Goal: Information Seeking & Learning: Learn about a topic

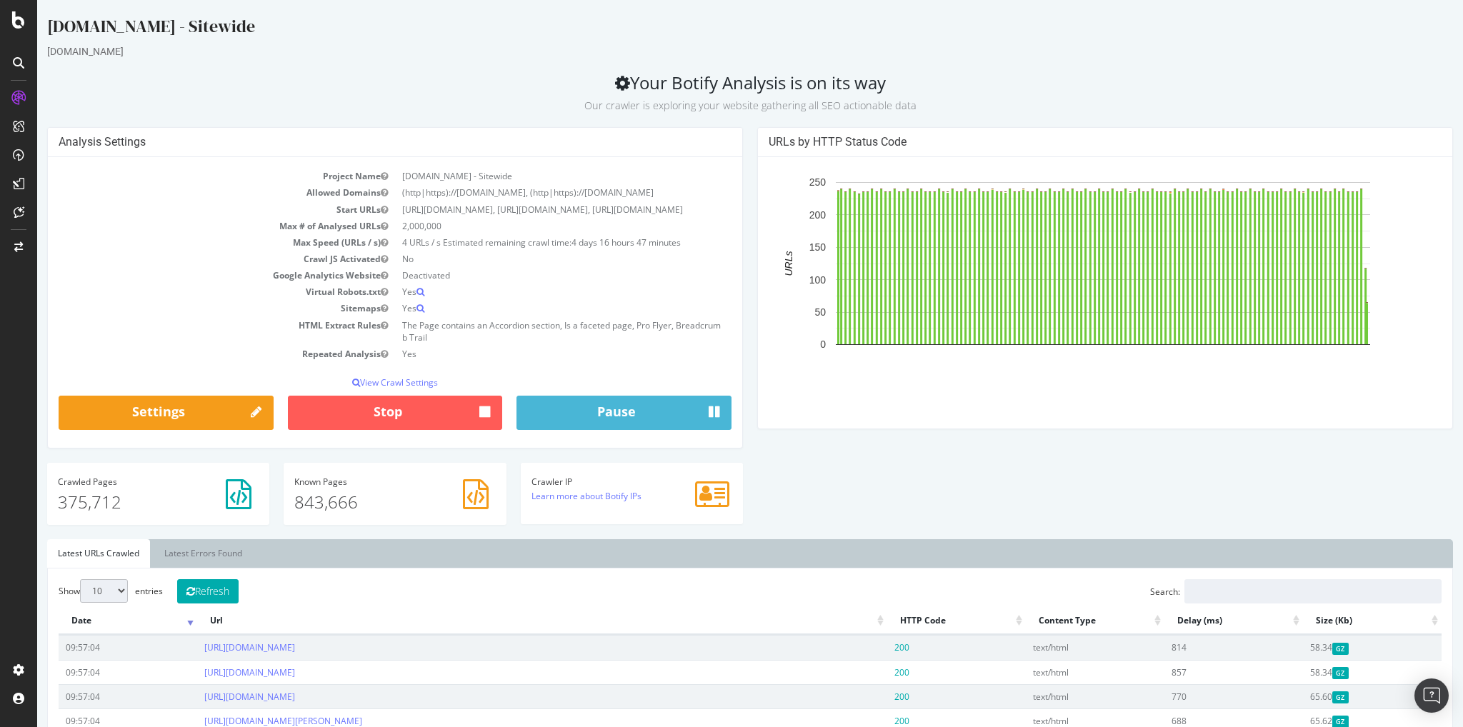
click at [189, 86] on h2 "Your Botify Analysis is on its way Our crawler is exploring your website gather…" at bounding box center [749, 93] width 1405 height 40
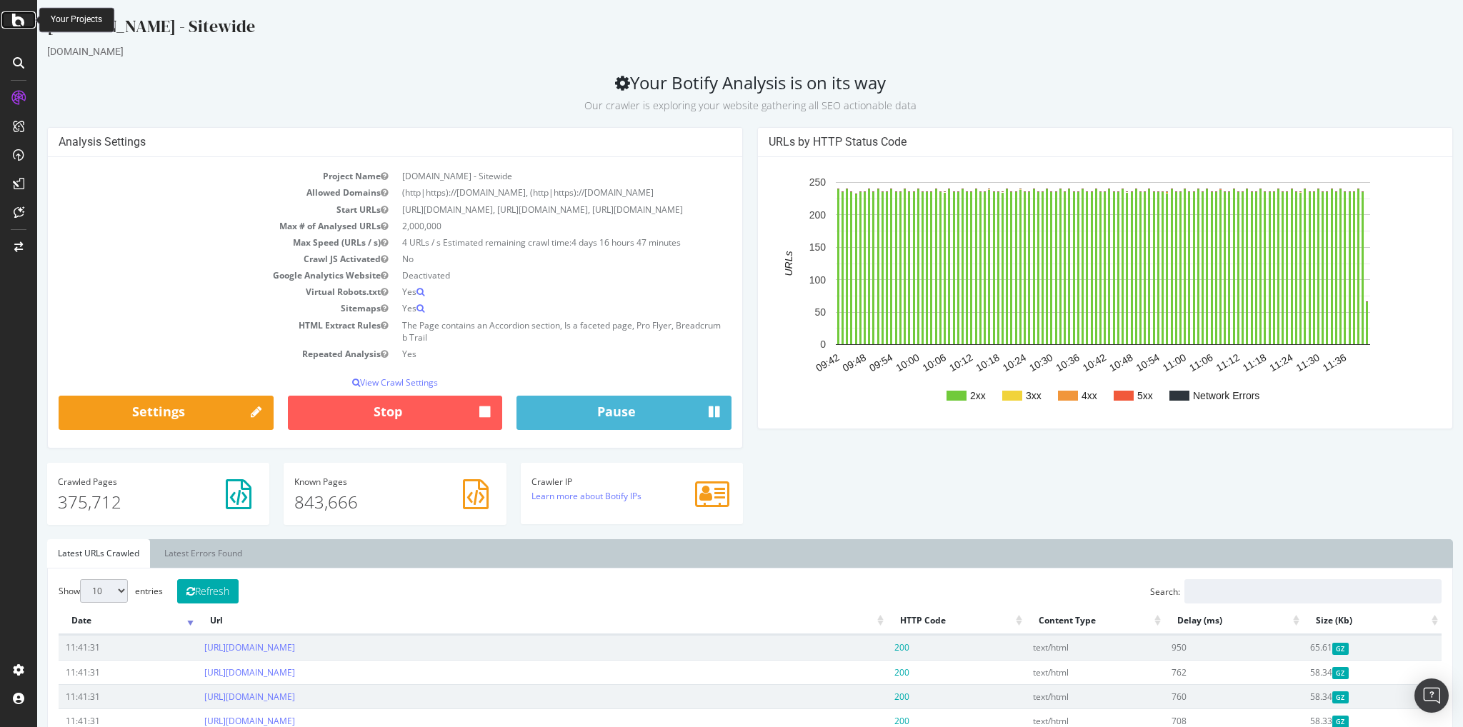
click at [17, 22] on icon at bounding box center [18, 19] width 13 height 17
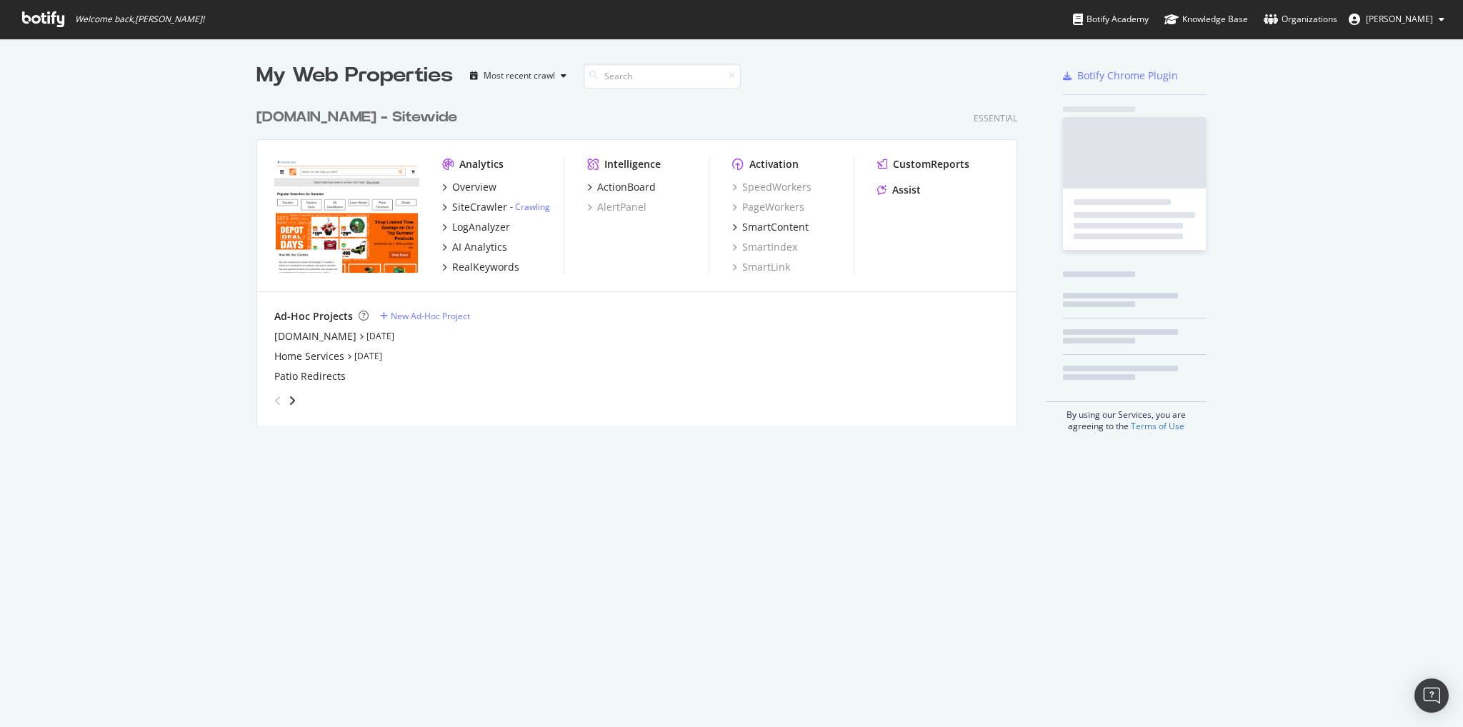
scroll to position [324, 761]
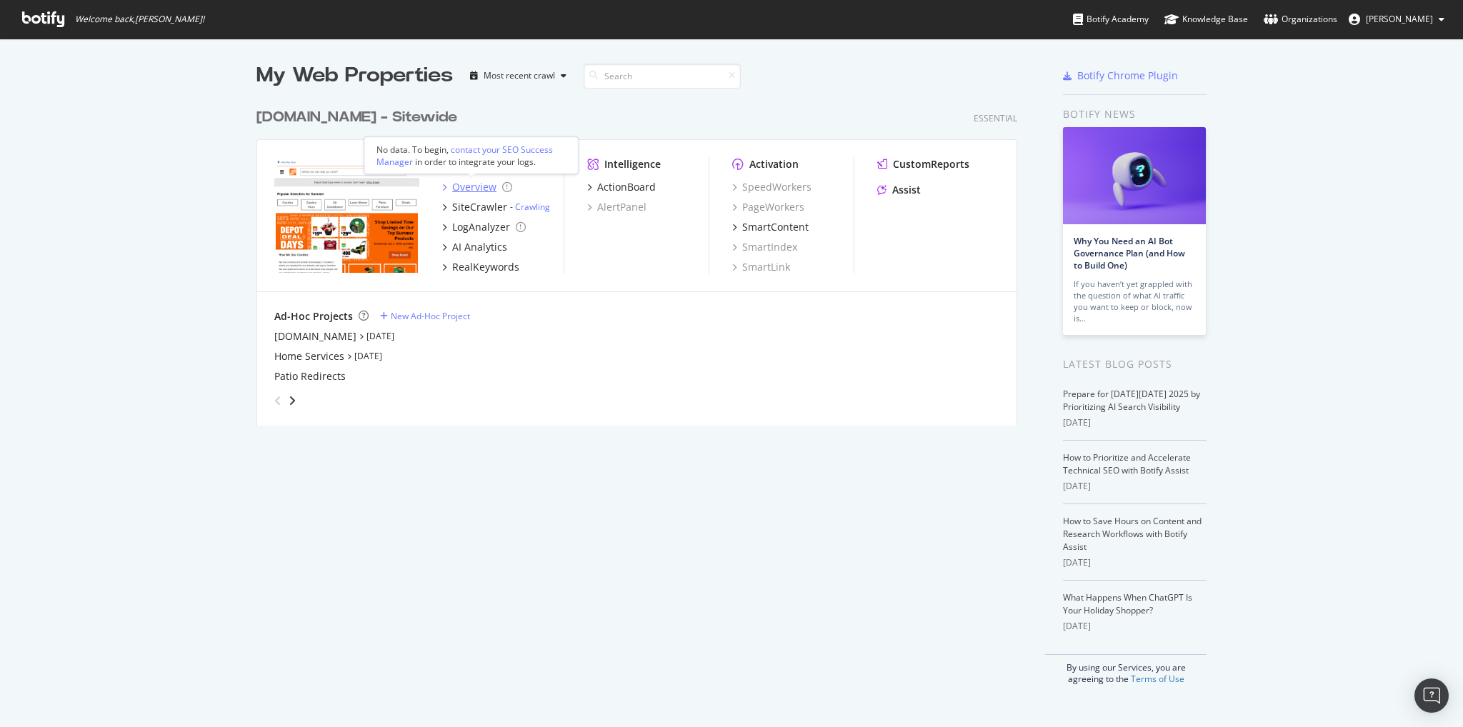
click at [466, 186] on div "Overview" at bounding box center [474, 187] width 44 height 14
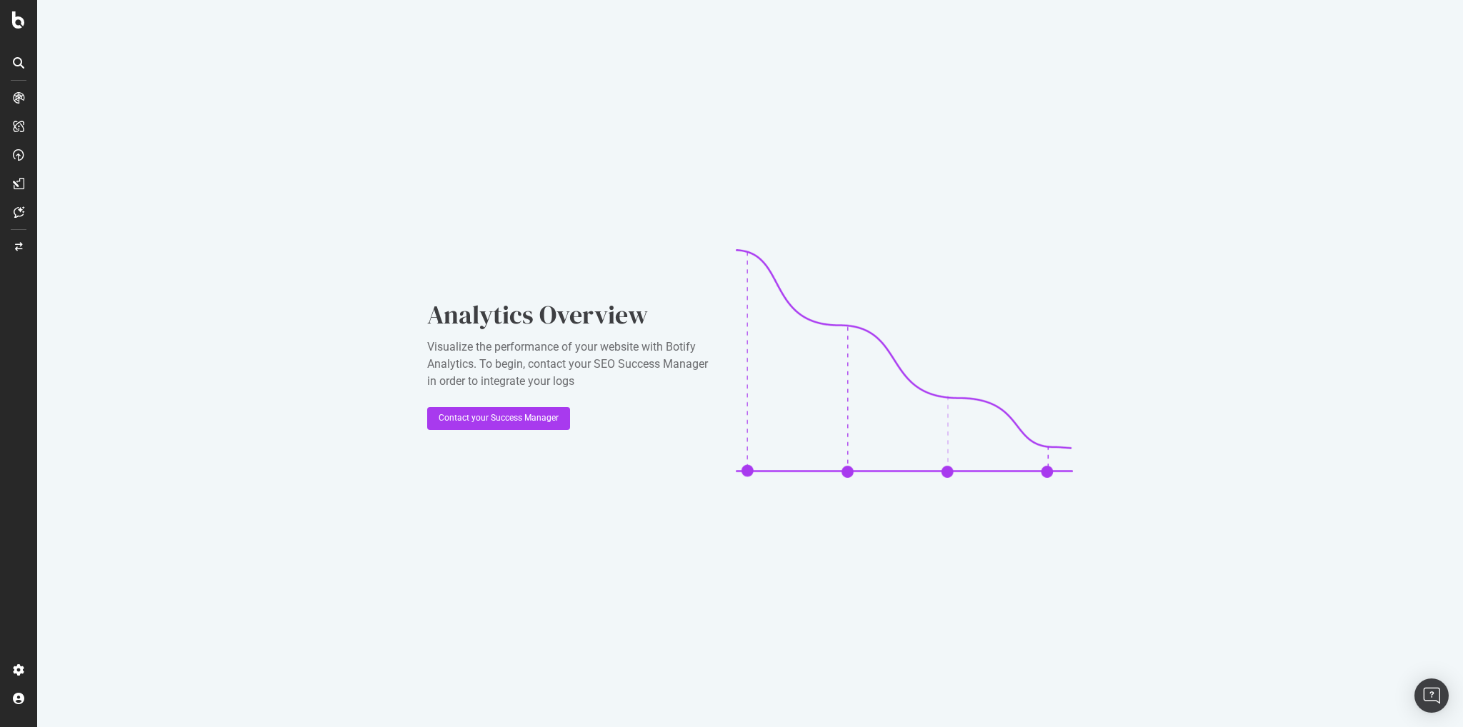
click at [20, 29] on div at bounding box center [18, 363] width 37 height 727
click at [12, 23] on icon at bounding box center [18, 19] width 13 height 17
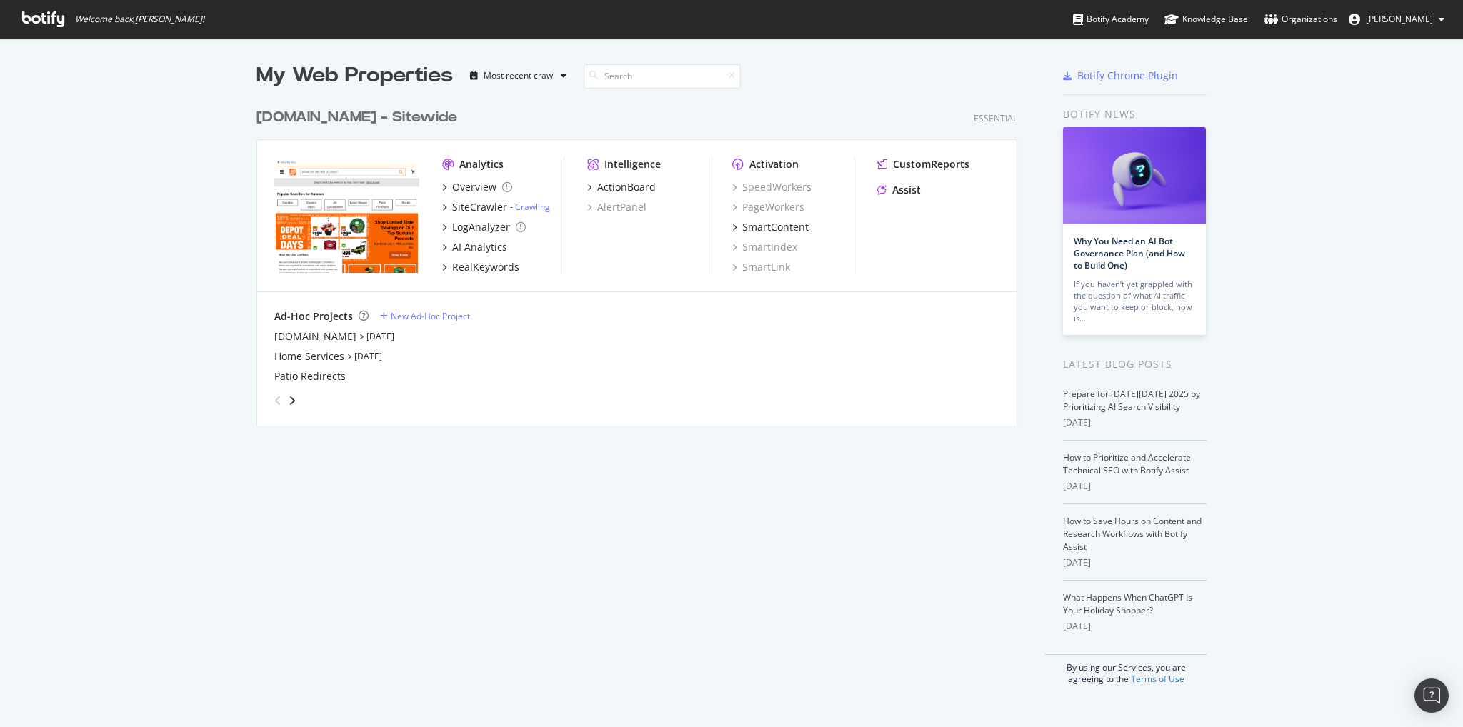
scroll to position [716, 1440]
click at [463, 209] on div "SiteCrawler" at bounding box center [479, 207] width 55 height 14
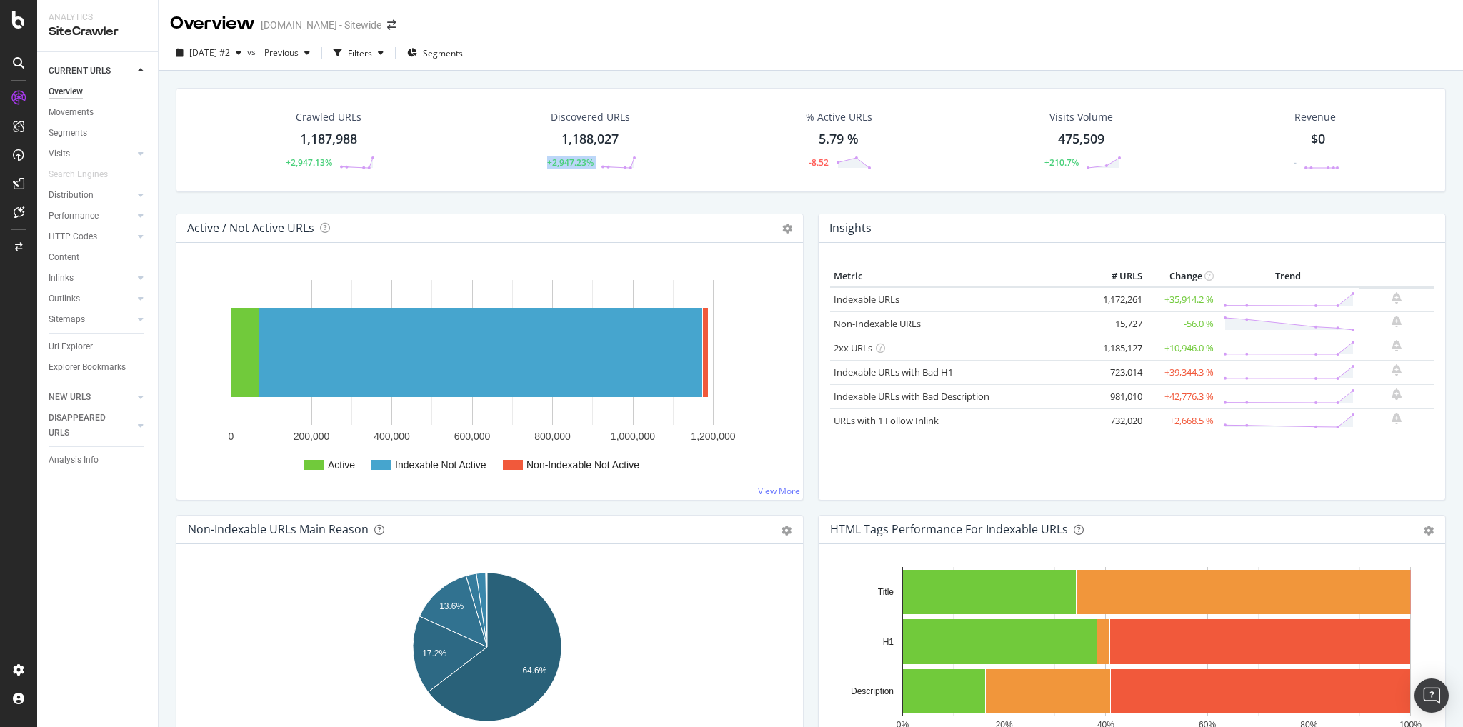
drag, startPoint x: 574, startPoint y: 152, endPoint x: 616, endPoint y: 151, distance: 42.1
click at [616, 151] on div "Discovered URLs 1,188,027 +2,947.23%" at bounding box center [590, 140] width 121 height 74
click at [811, 327] on div "Insights Metric # URLS Change Trend Indexable URLs 1,172,261 +35,914.2 % Non-In…" at bounding box center [1132, 364] width 642 height 301
click at [337, 139] on div "1,187,988" at bounding box center [328, 139] width 57 height 19
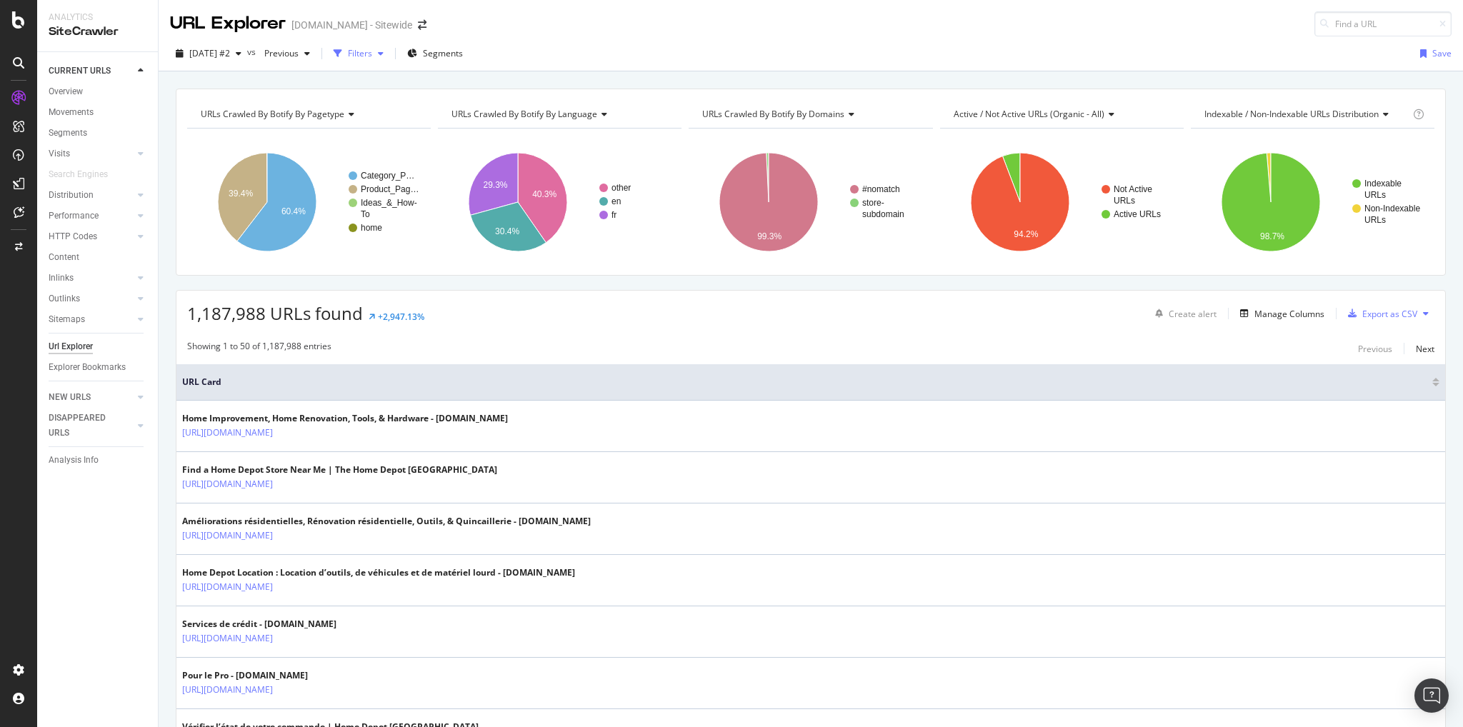
click at [342, 56] on icon "button" at bounding box center [338, 53] width 9 height 9
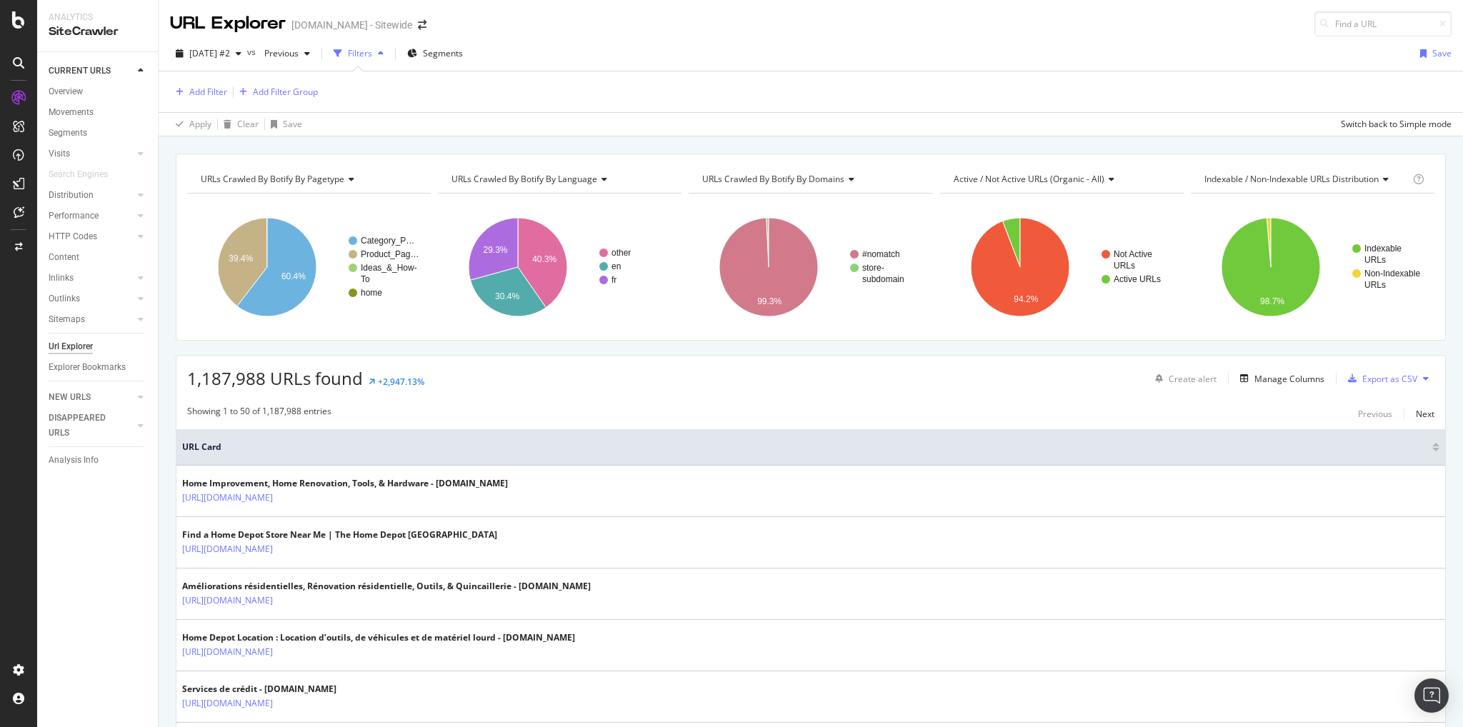
click at [389, 60] on div "Filters" at bounding box center [358, 53] width 61 height 21
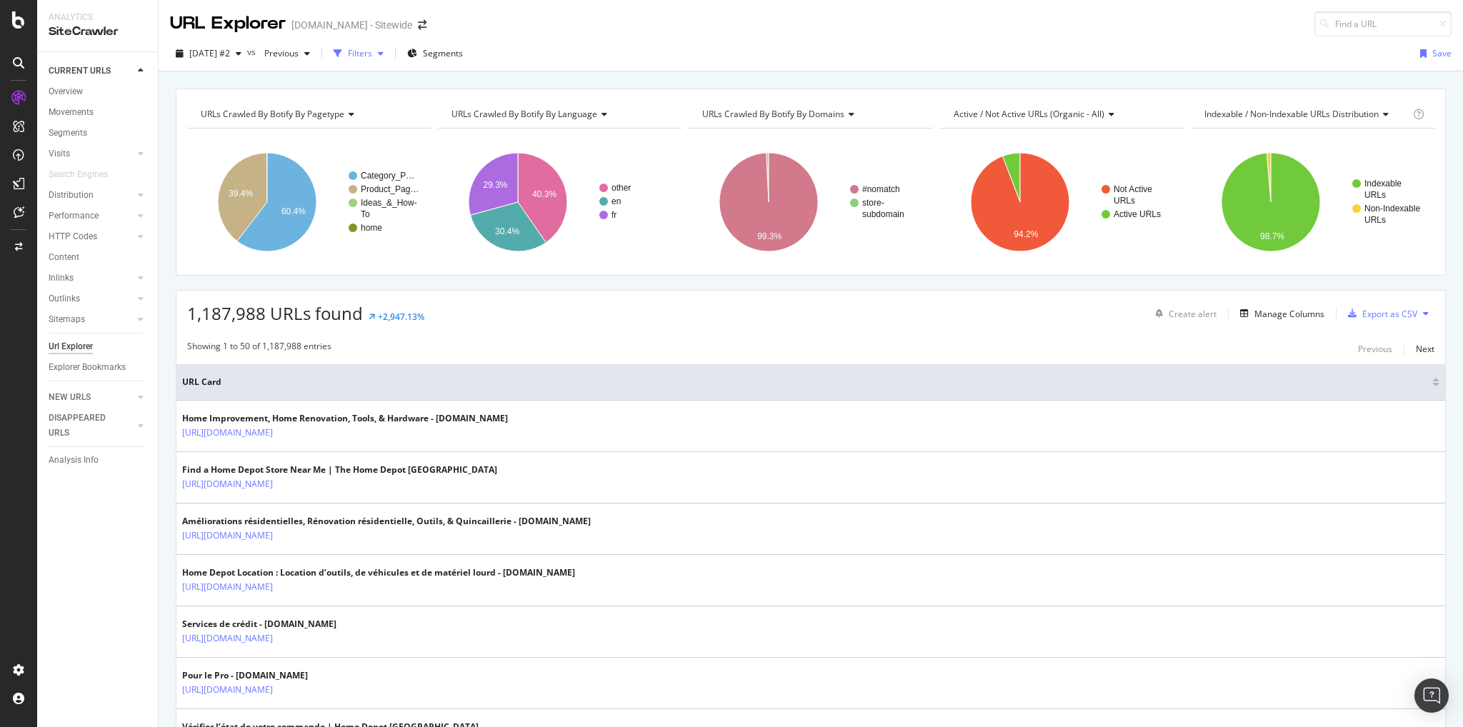
click at [389, 60] on div "Filters" at bounding box center [358, 53] width 61 height 21
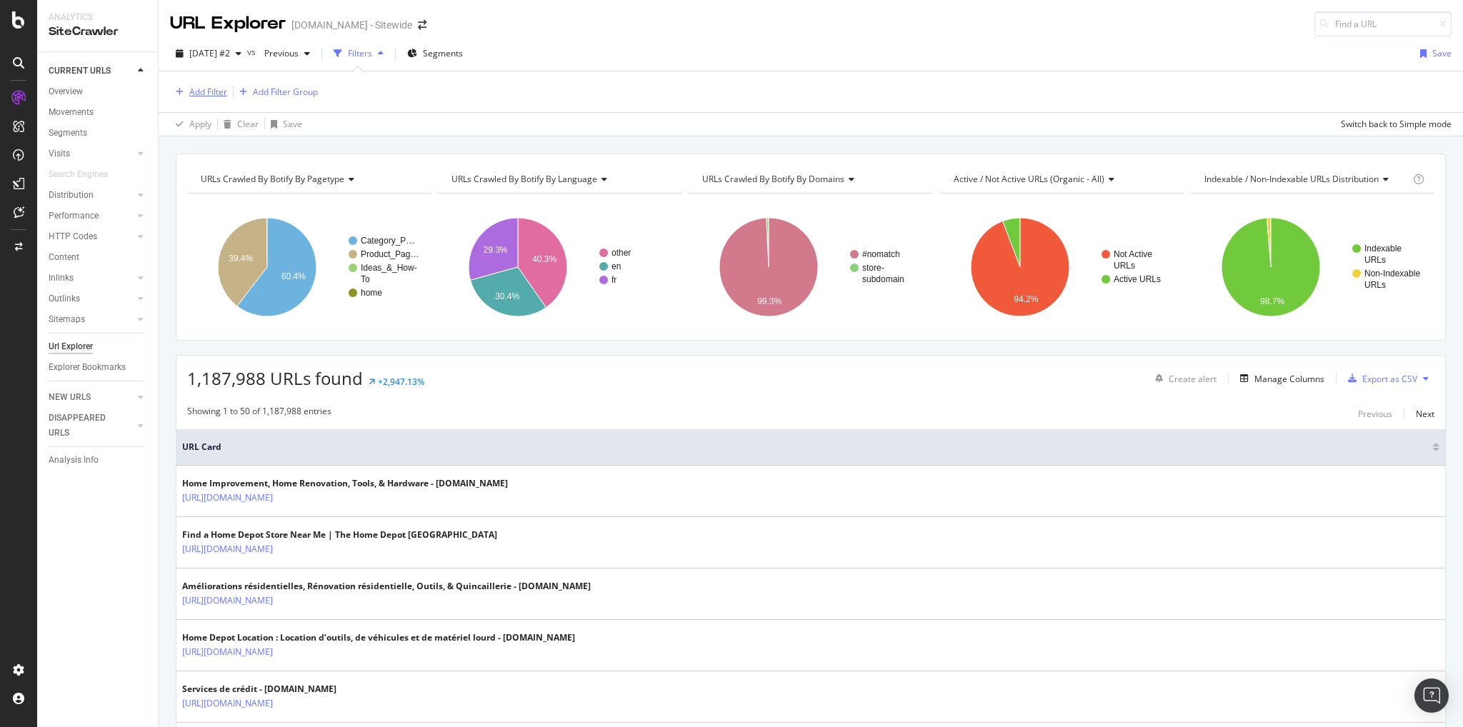
click at [192, 95] on div "Add Filter" at bounding box center [208, 92] width 38 height 12
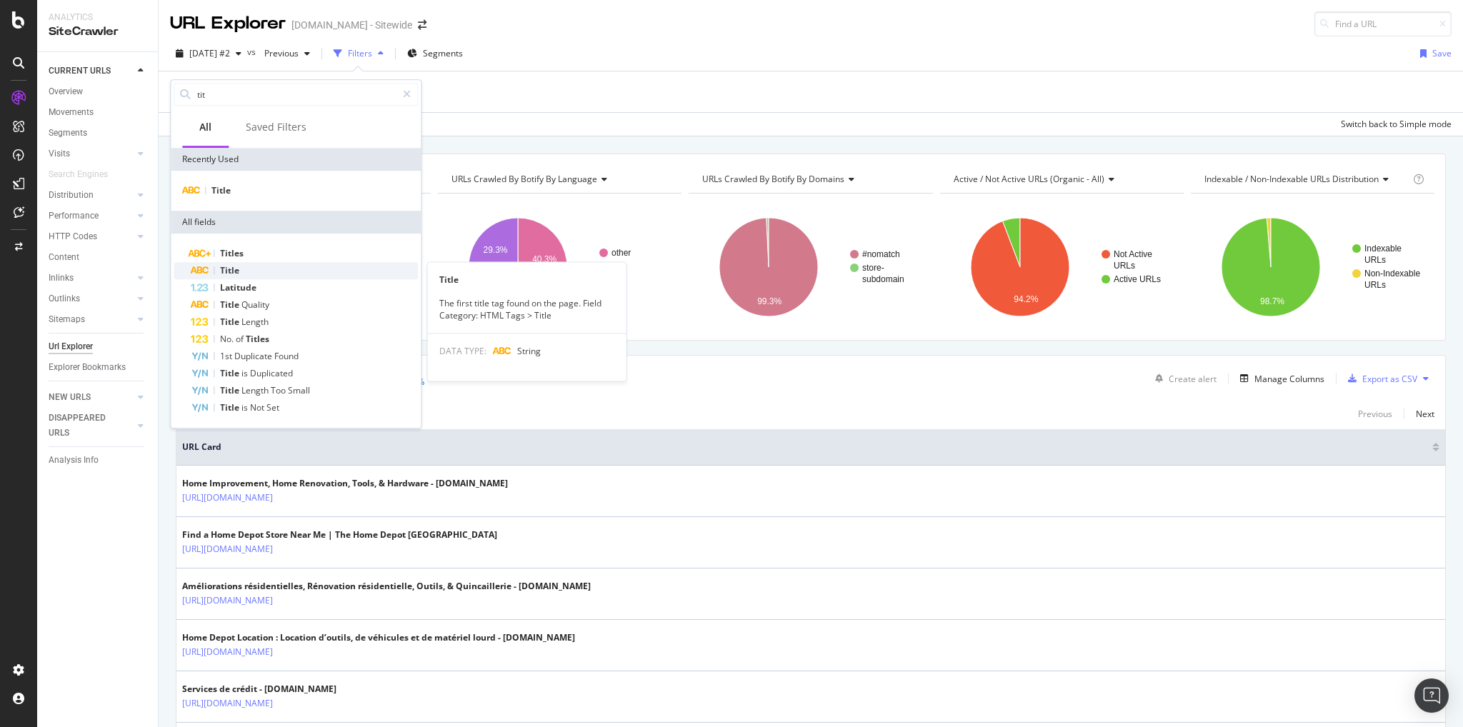
type input "tit"
drag, startPoint x: 223, startPoint y: 270, endPoint x: 261, endPoint y: 265, distance: 38.2
click at [223, 270] on span "Title" at bounding box center [229, 270] width 19 height 12
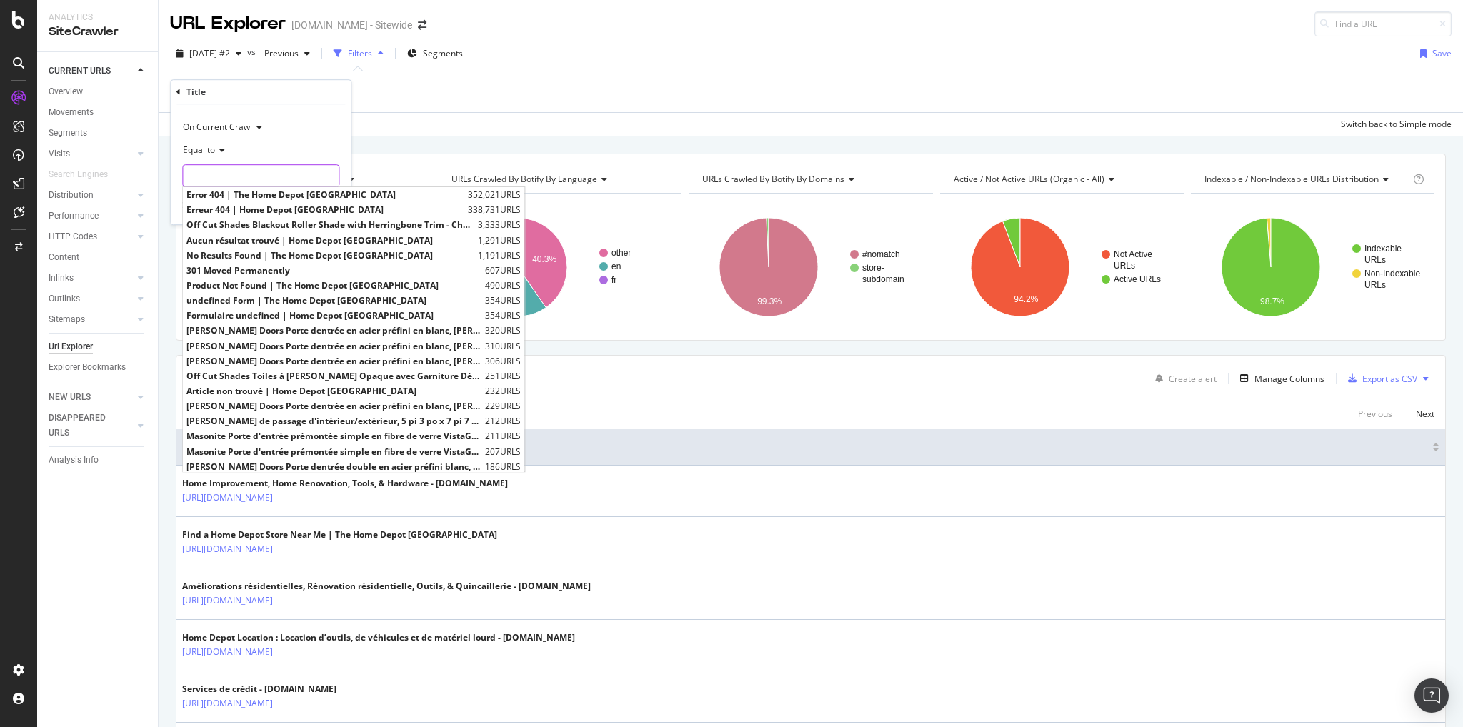
click at [257, 169] on input "text" at bounding box center [261, 175] width 156 height 23
click at [227, 195] on span "Error 404 | The Home Depot Canada" at bounding box center [325, 195] width 278 height 12
type input "Error 404 | The Home Depot Canada"
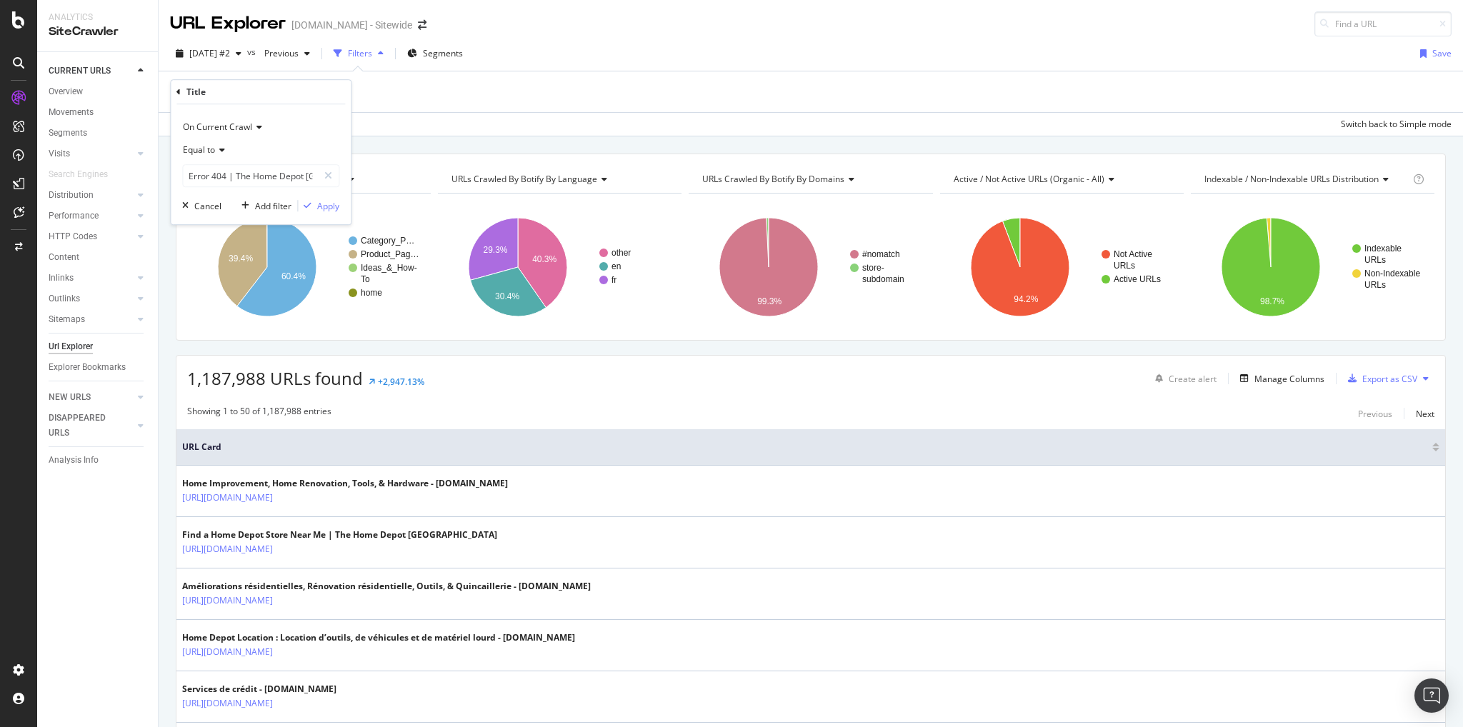
click at [229, 151] on div "Equal to" at bounding box center [260, 150] width 157 height 23
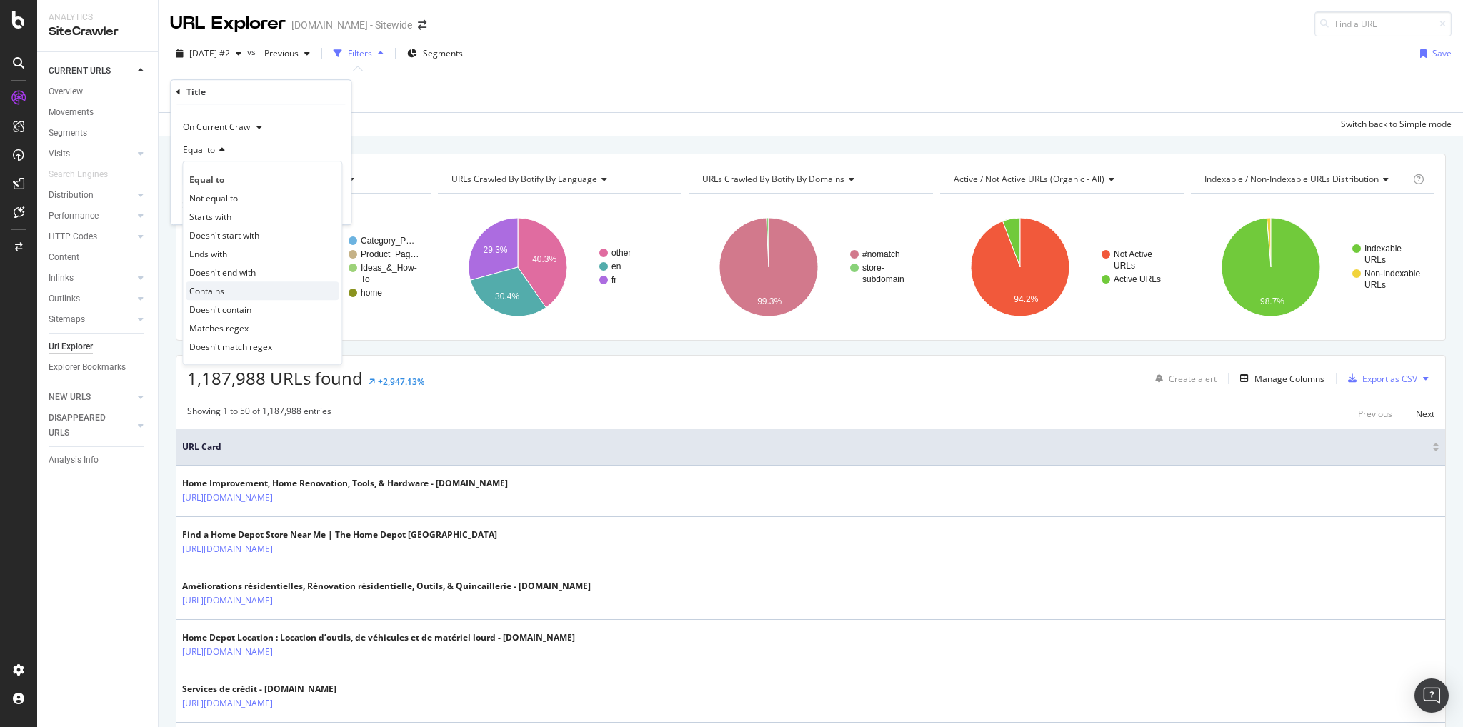
click at [217, 295] on span "Contains" at bounding box center [206, 291] width 35 height 12
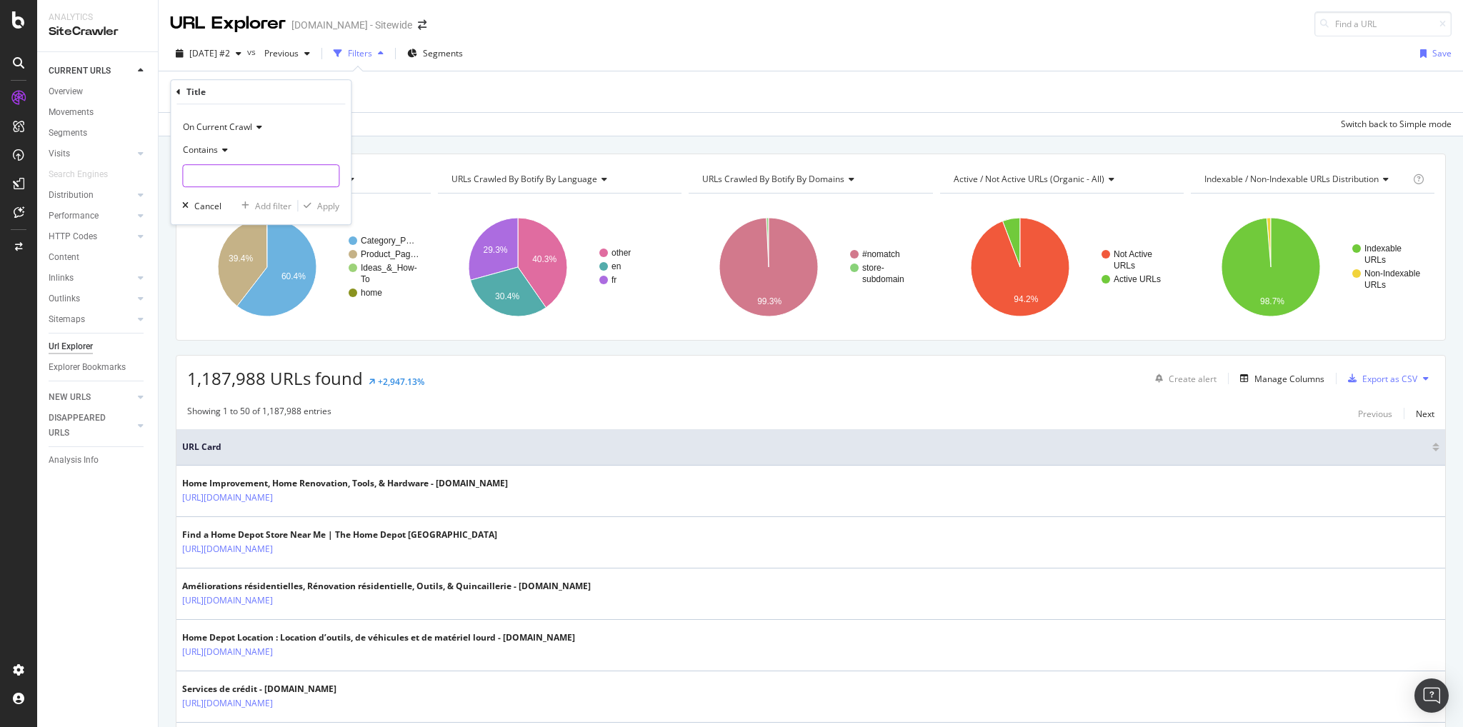
click at [231, 180] on input "text" at bounding box center [261, 175] width 156 height 23
type input "404 |"
click at [325, 209] on div "Apply" at bounding box center [328, 206] width 22 height 12
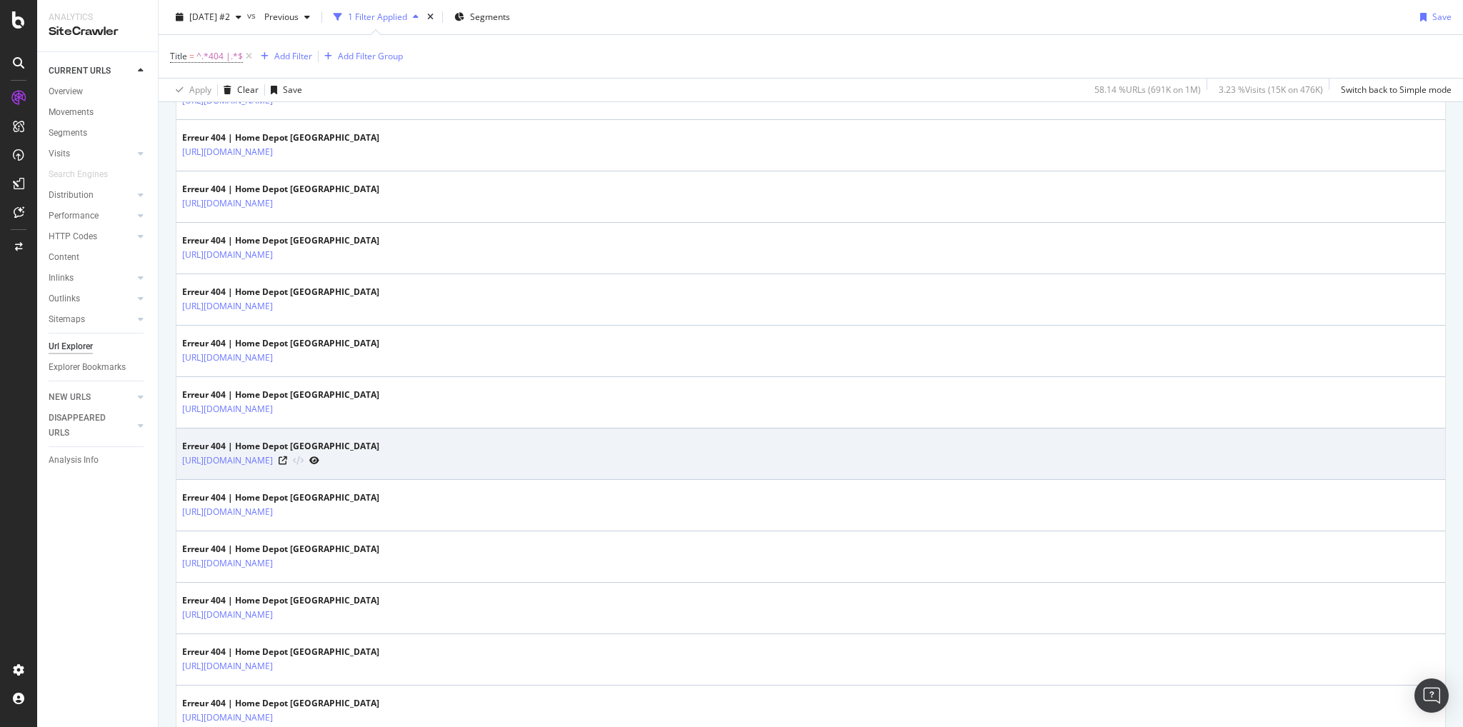
scroll to position [1885, 0]
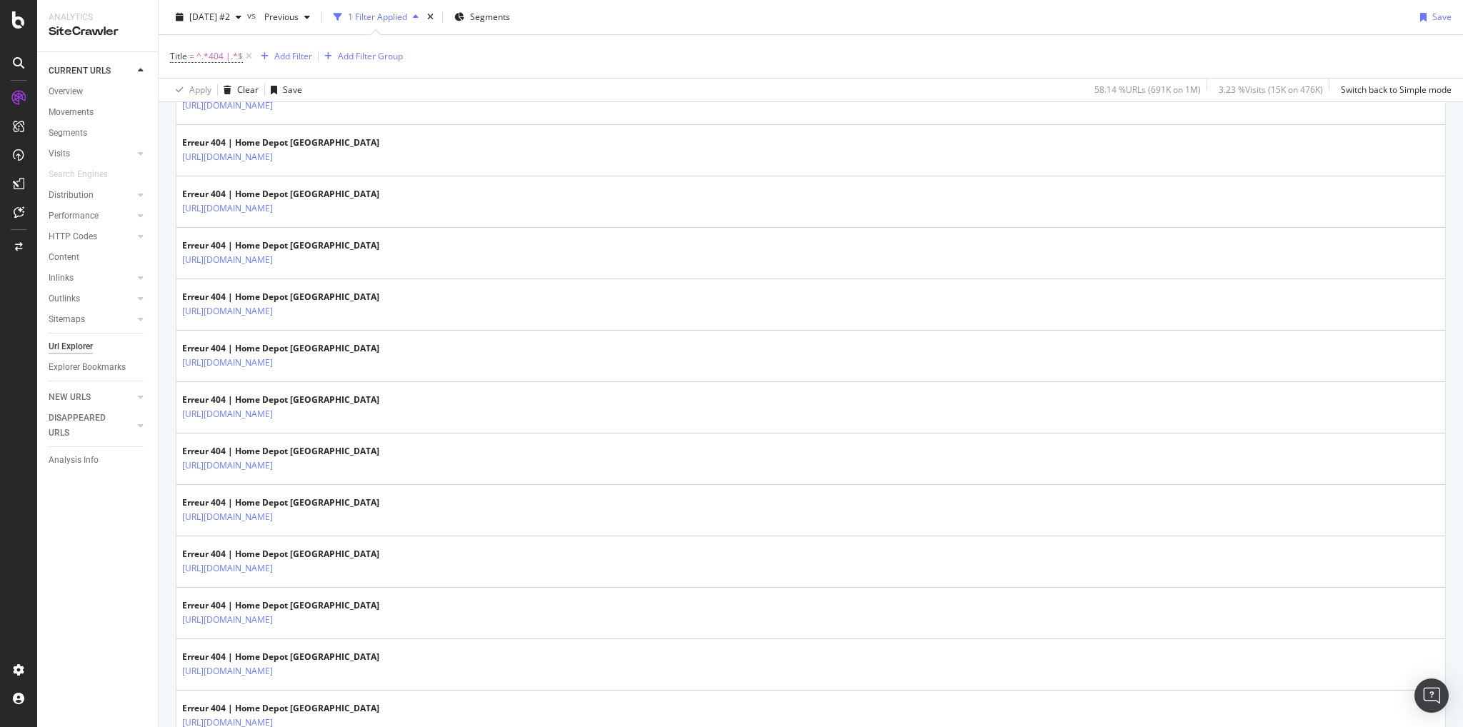
drag, startPoint x: 1417, startPoint y: 525, endPoint x: 1423, endPoint y: 192, distance: 332.8
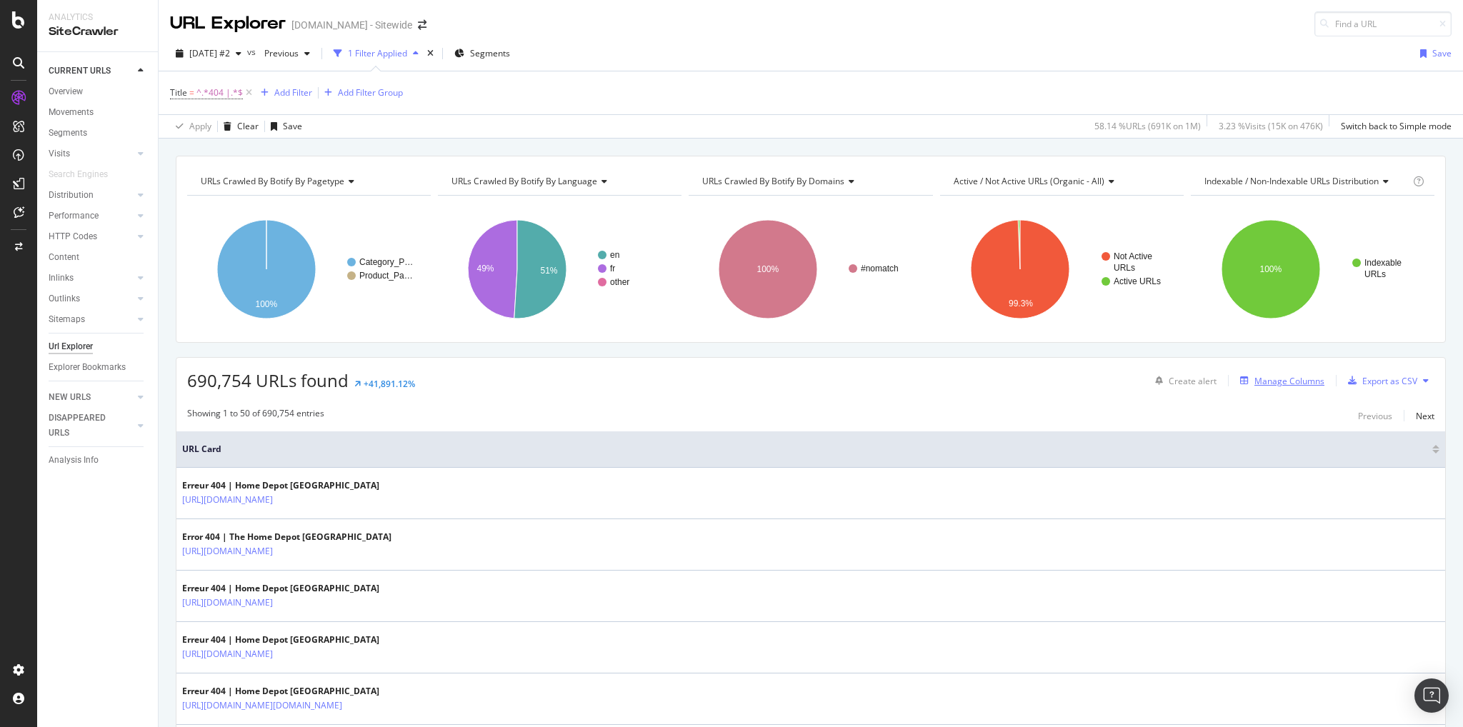
click at [1254, 375] on div "Manage Columns" at bounding box center [1289, 381] width 70 height 12
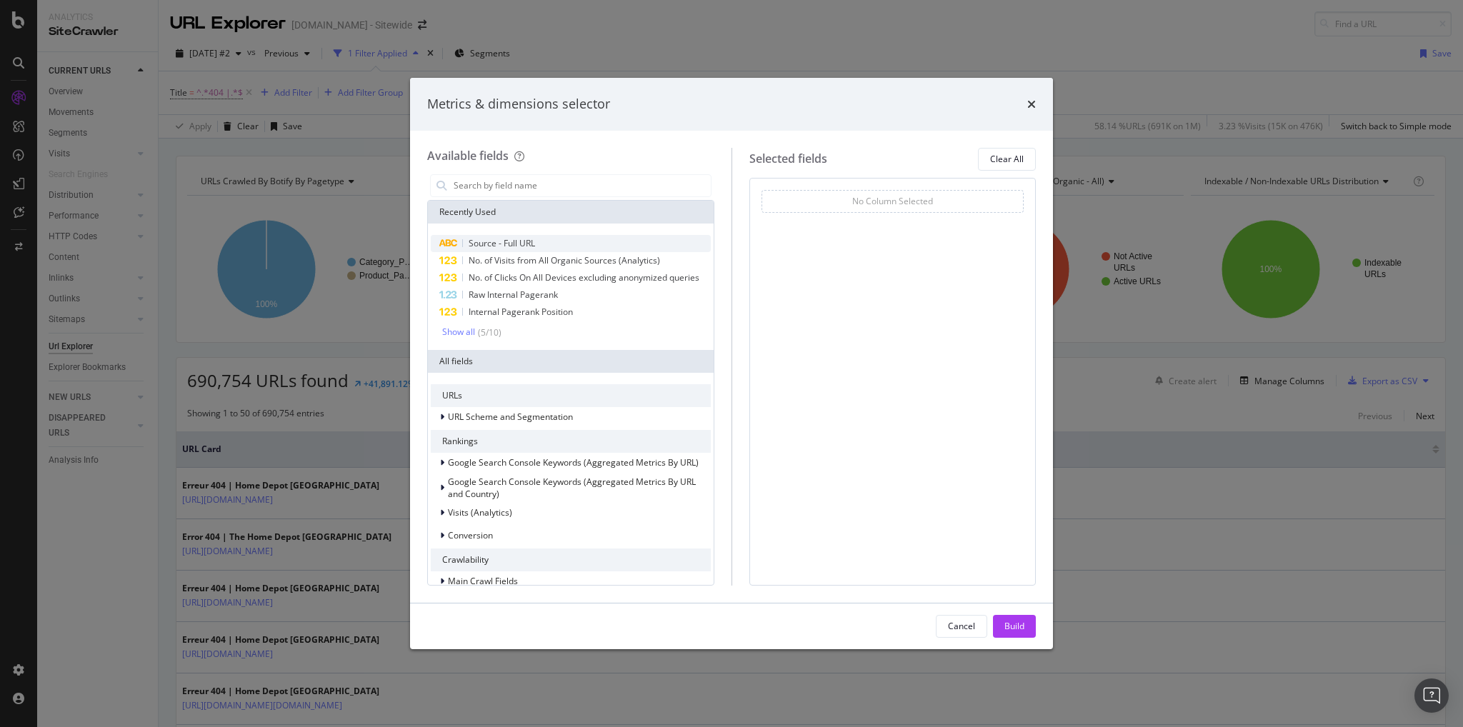
click at [511, 245] on span "Source - Full URL" at bounding box center [501, 243] width 66 height 12
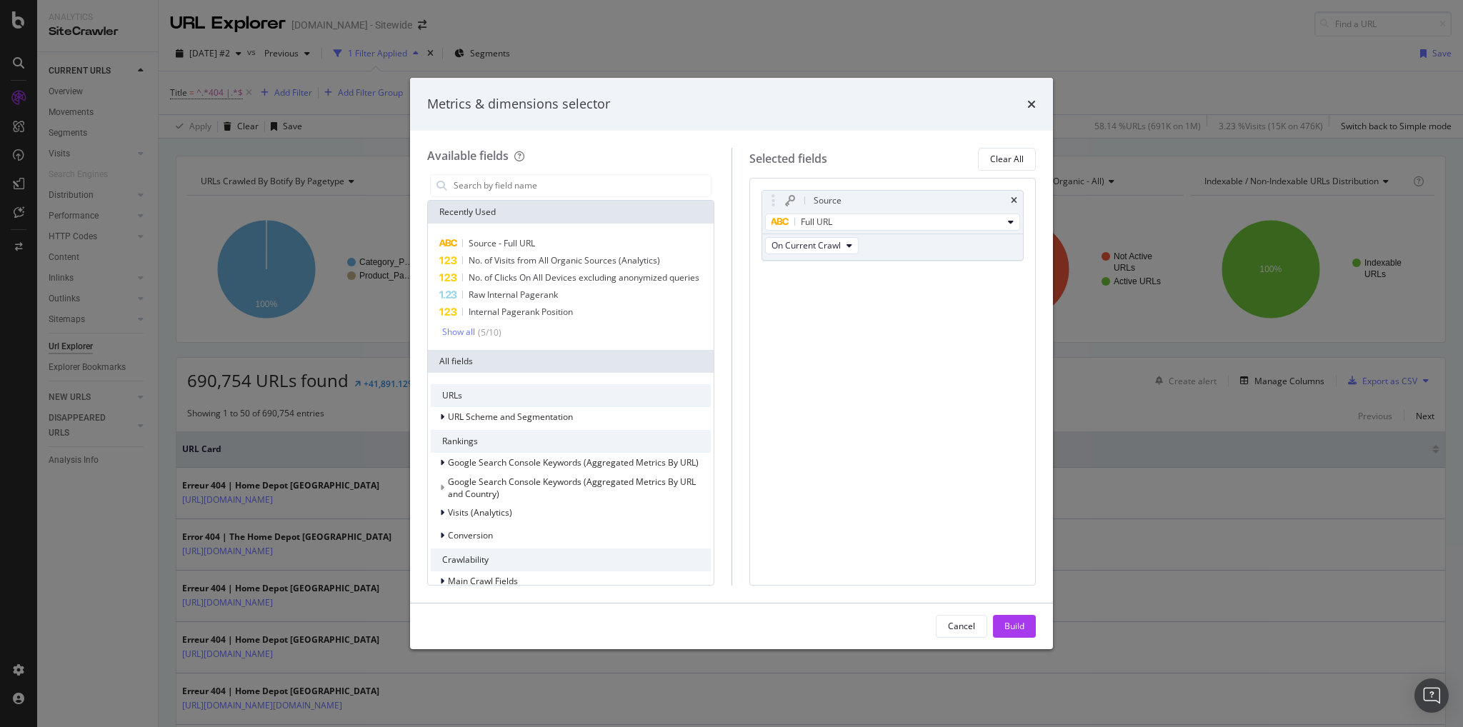
drag, startPoint x: 1013, startPoint y: 624, endPoint x: 1005, endPoint y: 623, distance: 7.9
click at [1011, 623] on div "Build" at bounding box center [1014, 626] width 20 height 12
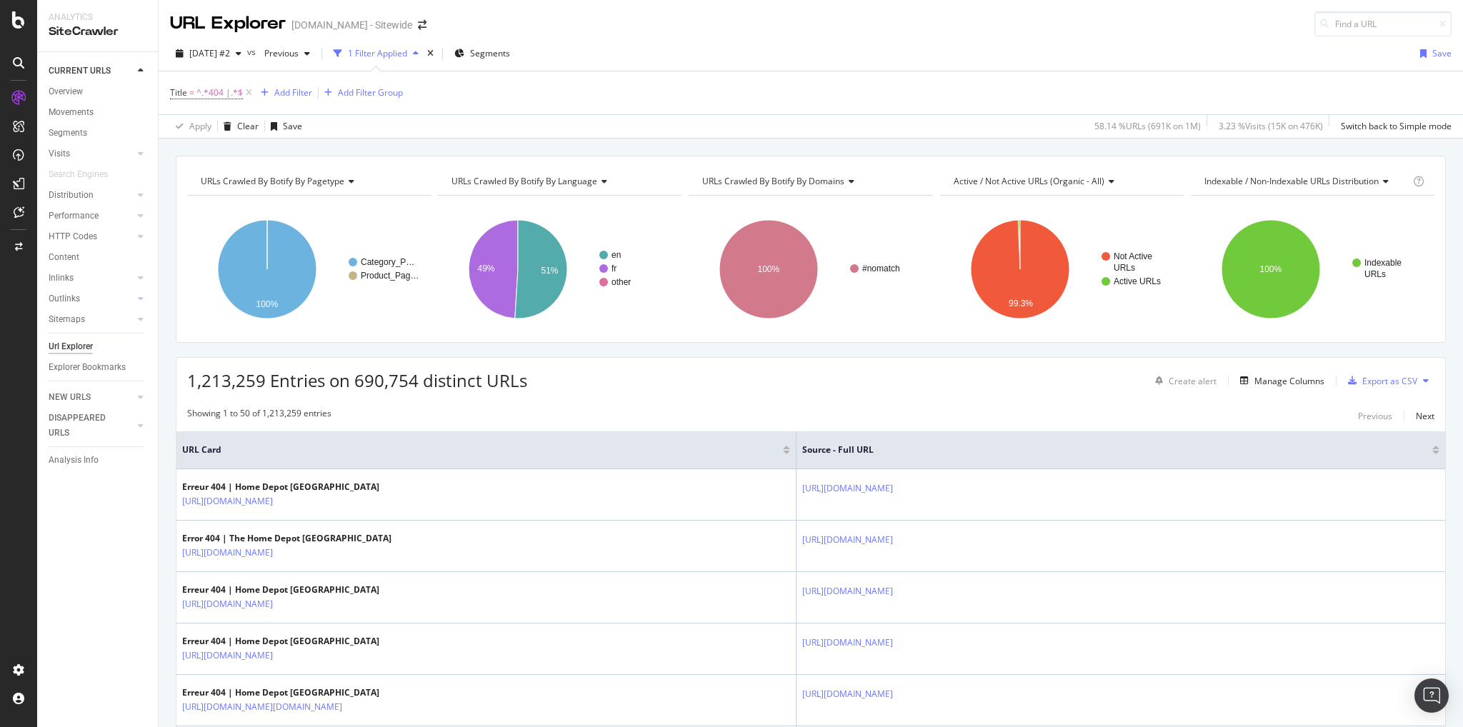
click at [1033, 438] on th "Source - Full URL" at bounding box center [1120, 450] width 648 height 38
drag, startPoint x: 324, startPoint y: 442, endPoint x: 316, endPoint y: 439, distance: 8.4
click at [324, 443] on span "URL Card" at bounding box center [480, 449] width 597 height 13
